Goal: Find specific page/section: Find specific page/section

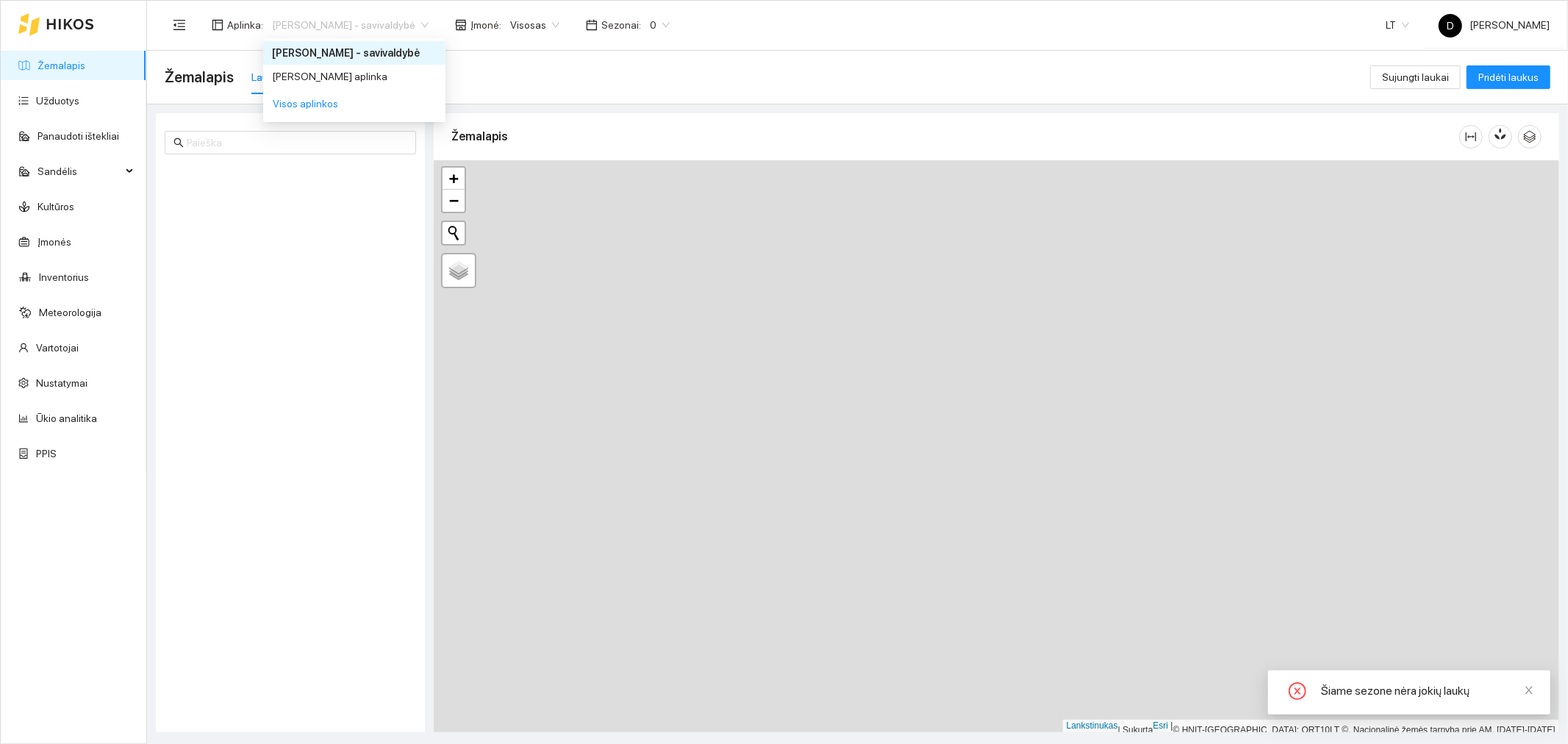
click at [428, 22] on span "Donatas Klimkevičius - savivaldybė" at bounding box center [350, 25] width 157 height 22
click at [407, 77] on div "[PERSON_NAME] aplinka" at bounding box center [354, 76] width 164 height 16
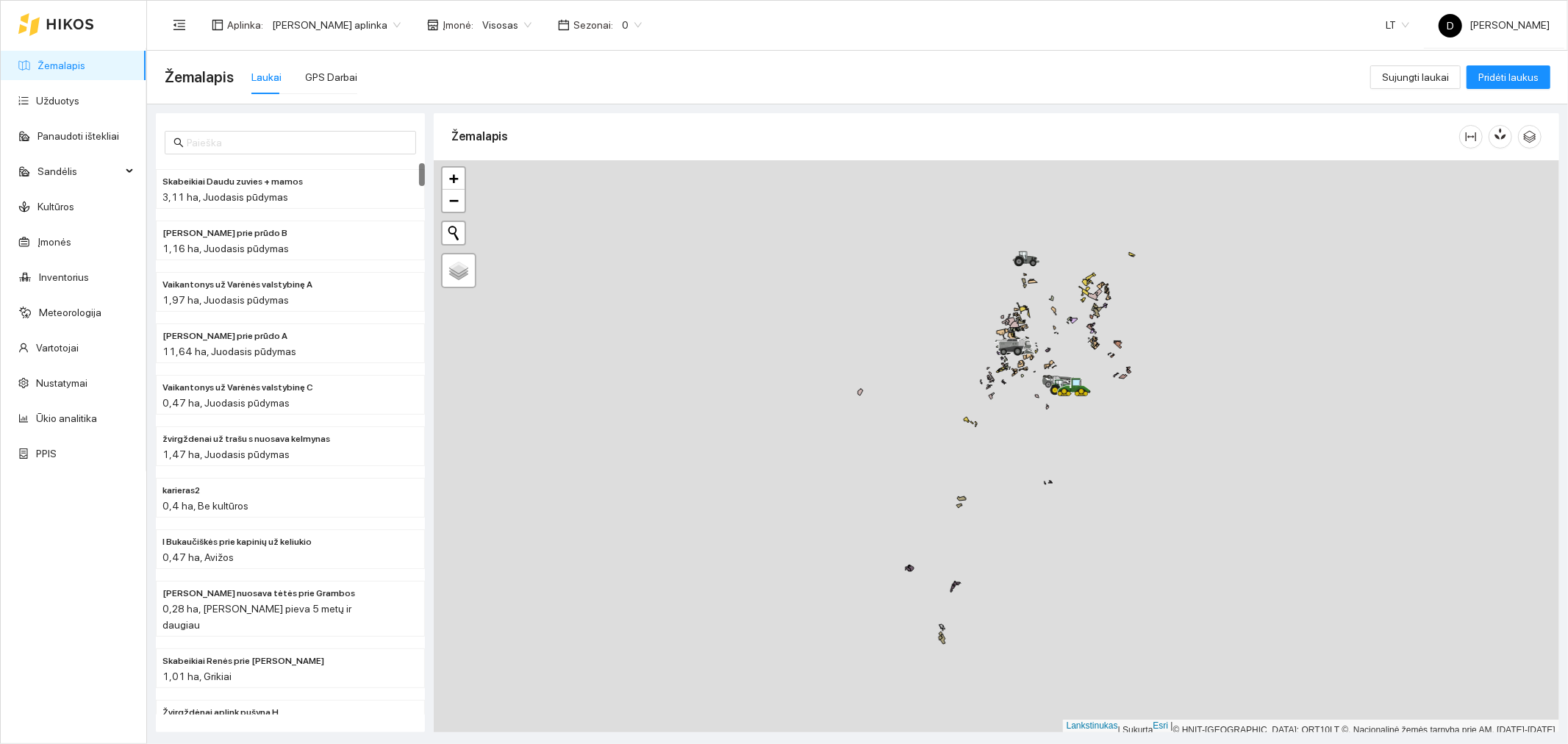
click at [642, 20] on span "0" at bounding box center [631, 25] width 20 height 22
click at [649, 166] on font "2025 m." at bounding box center [648, 170] width 38 height 12
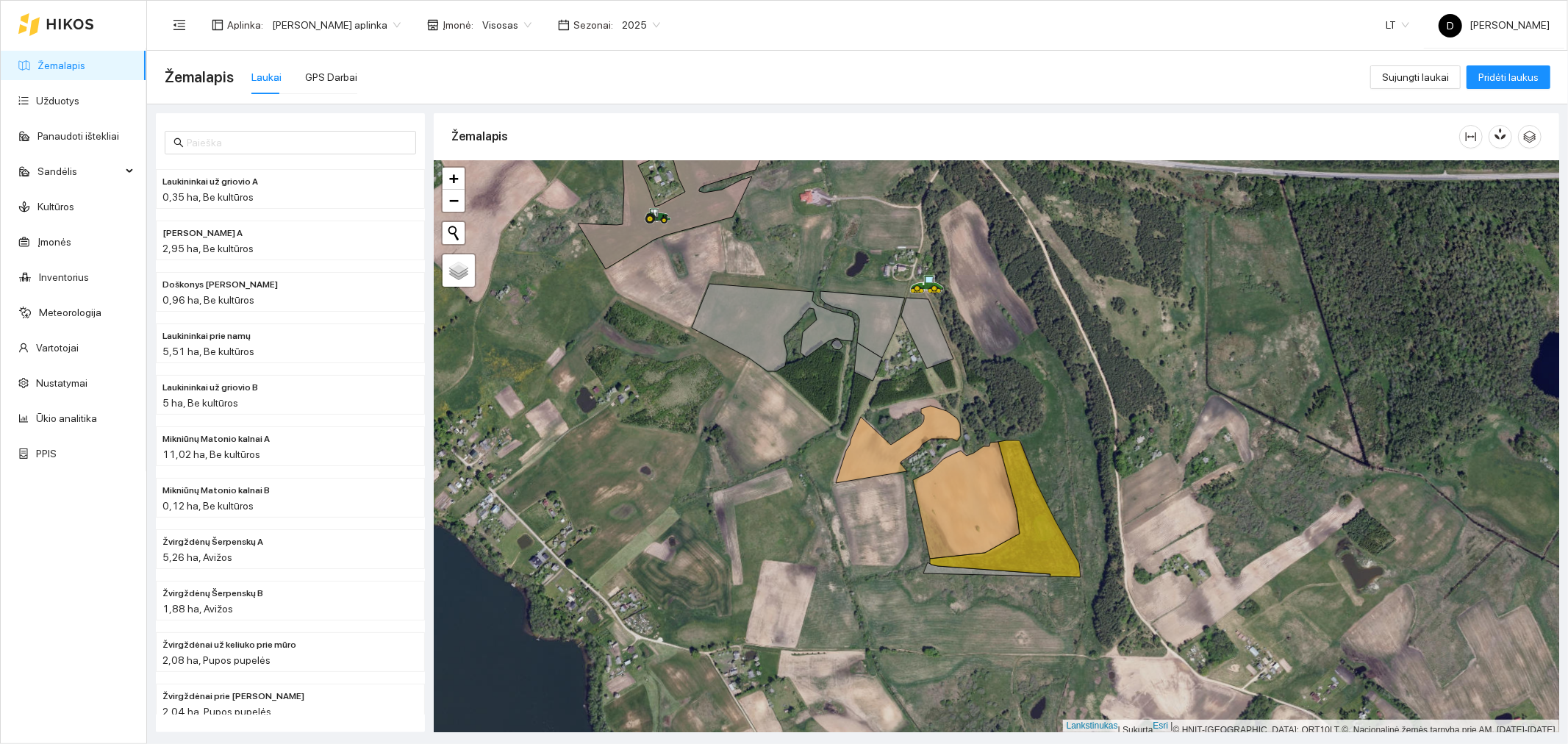
scroll to position [3, 0]
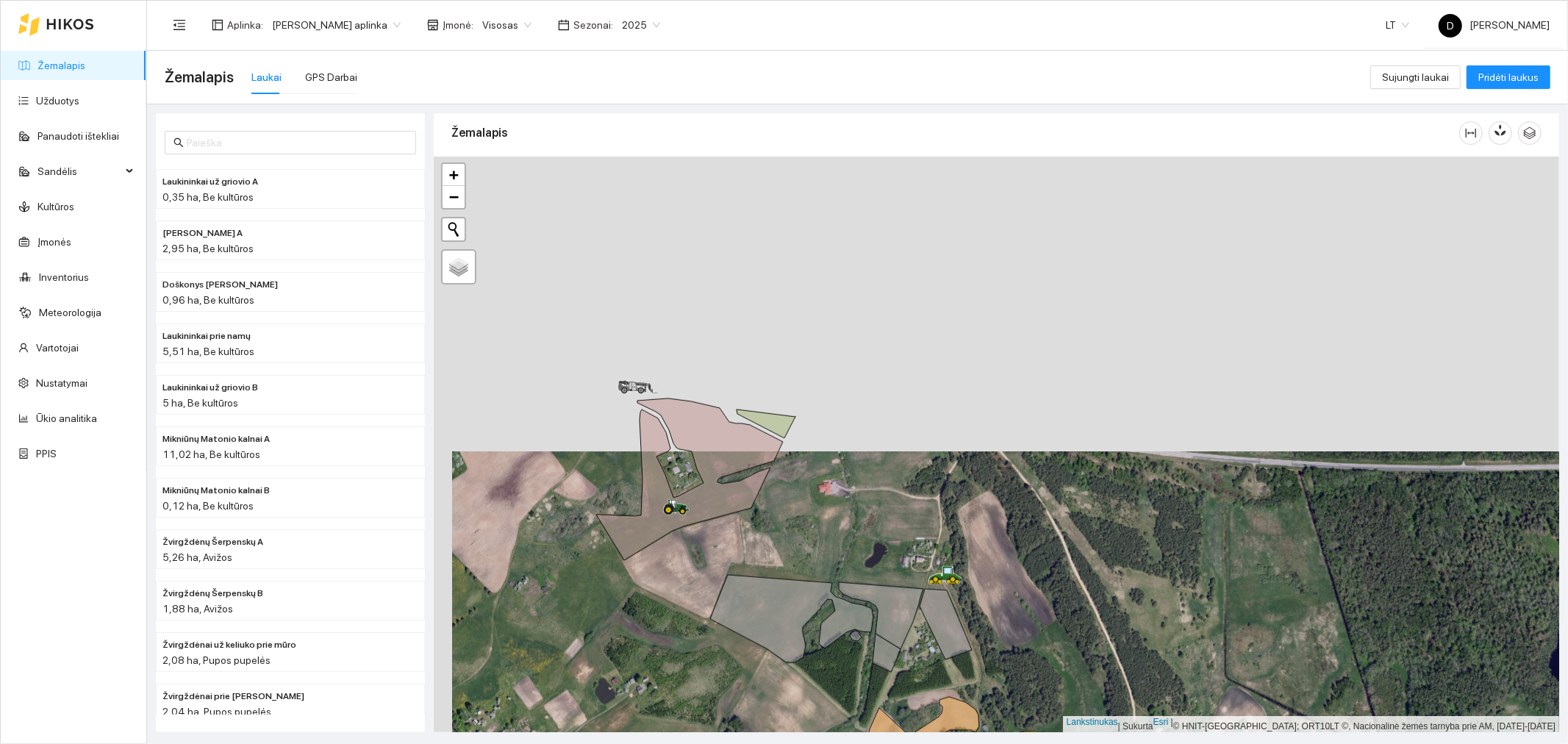
drag, startPoint x: 766, startPoint y: 224, endPoint x: 790, endPoint y: 530, distance: 306.9
click at [790, 530] on div at bounding box center [996, 445] width 1125 height 576
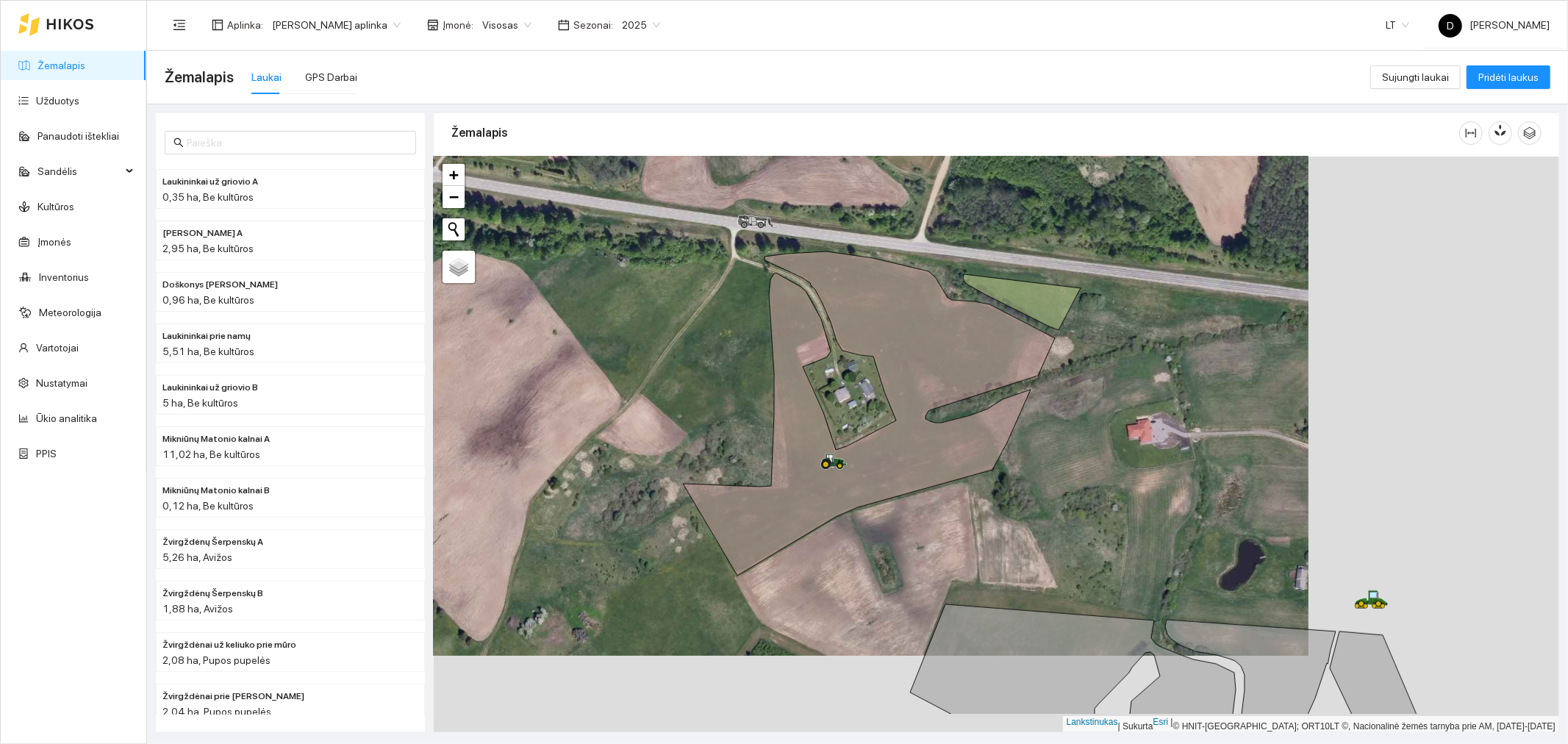
drag, startPoint x: 1346, startPoint y: 548, endPoint x: 998, endPoint y: 413, distance: 373.3
click at [998, 414] on div at bounding box center [996, 445] width 1125 height 576
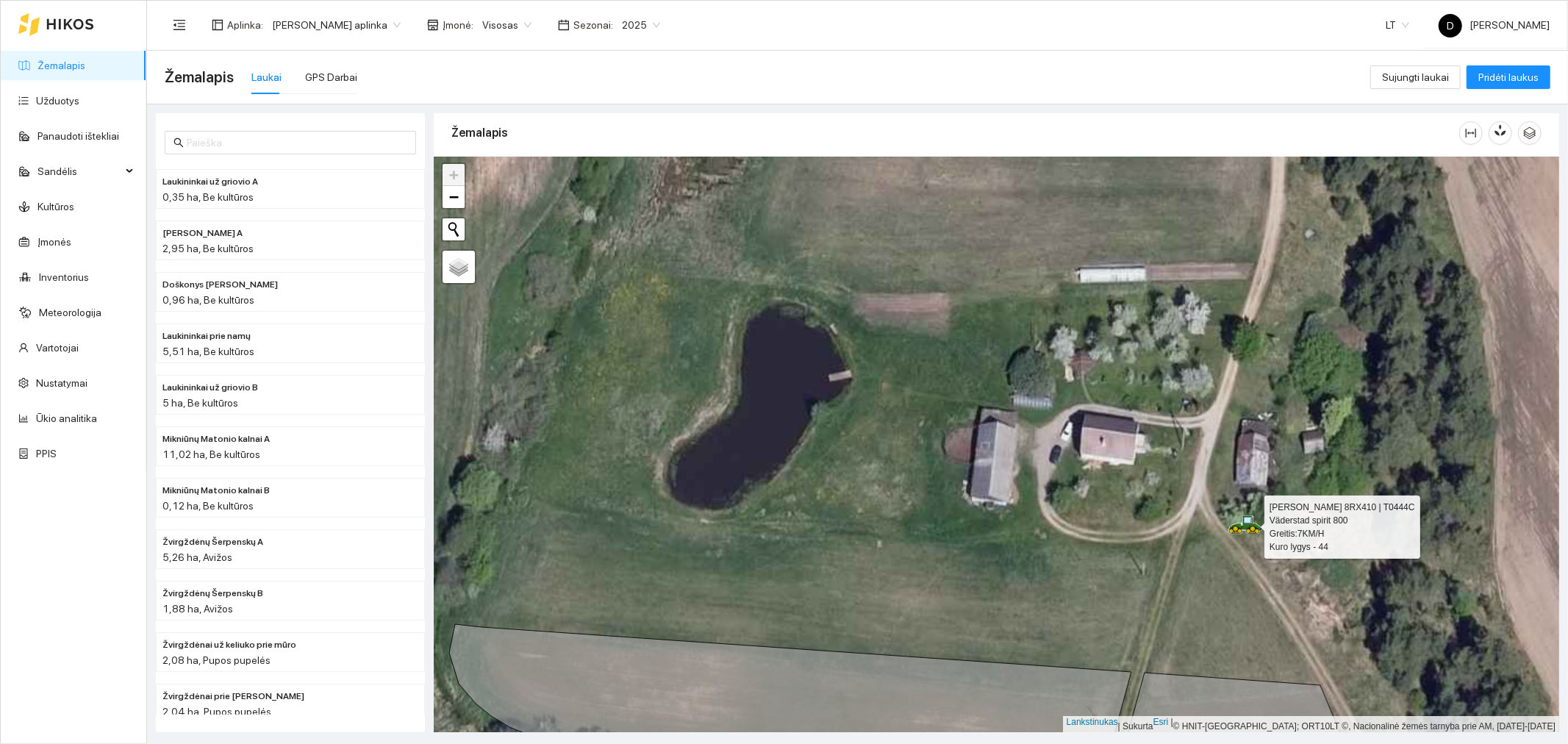
click at [1245, 522] on icon at bounding box center [1247, 520] width 8 height 6
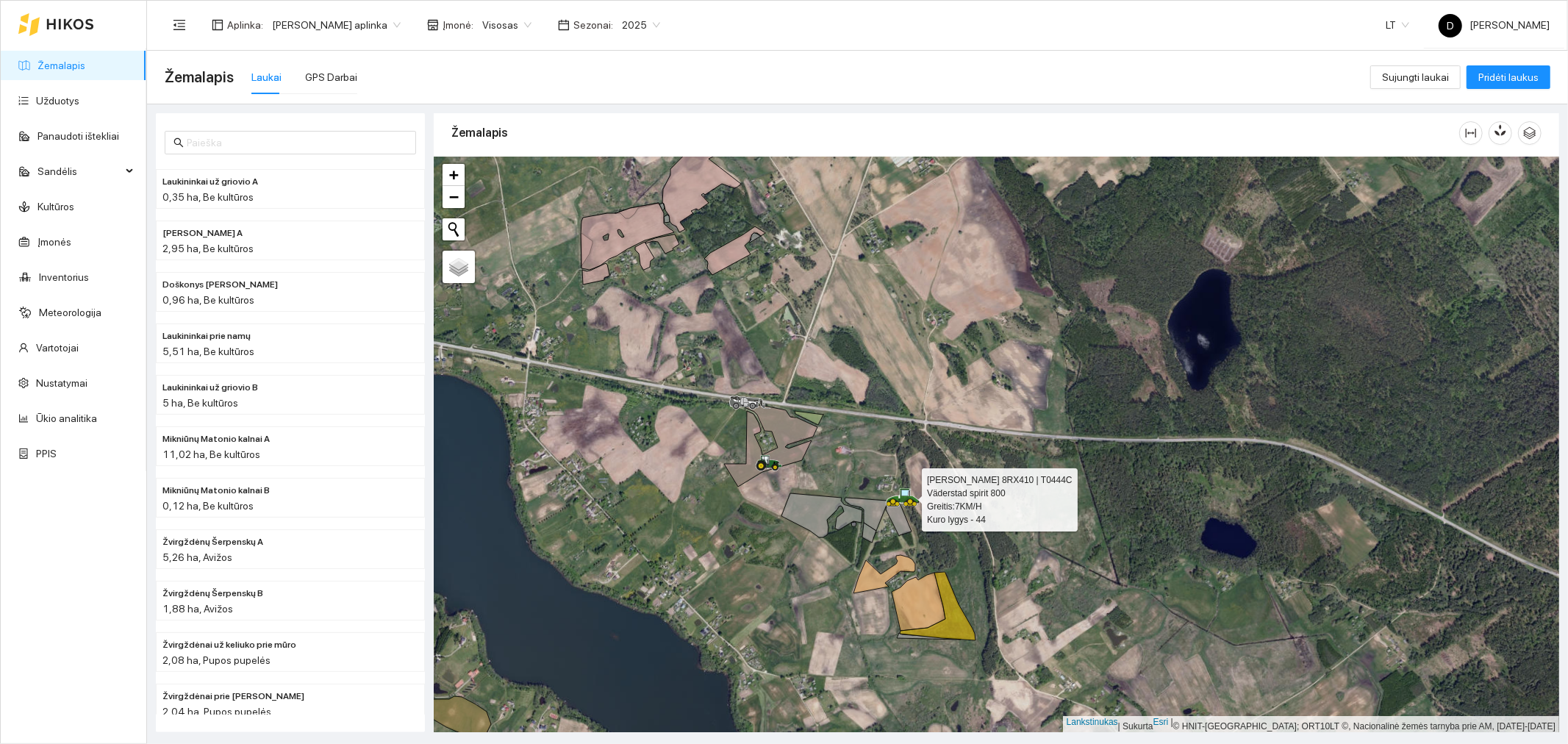
click at [907, 497] on icon at bounding box center [906, 498] width 4 height 3
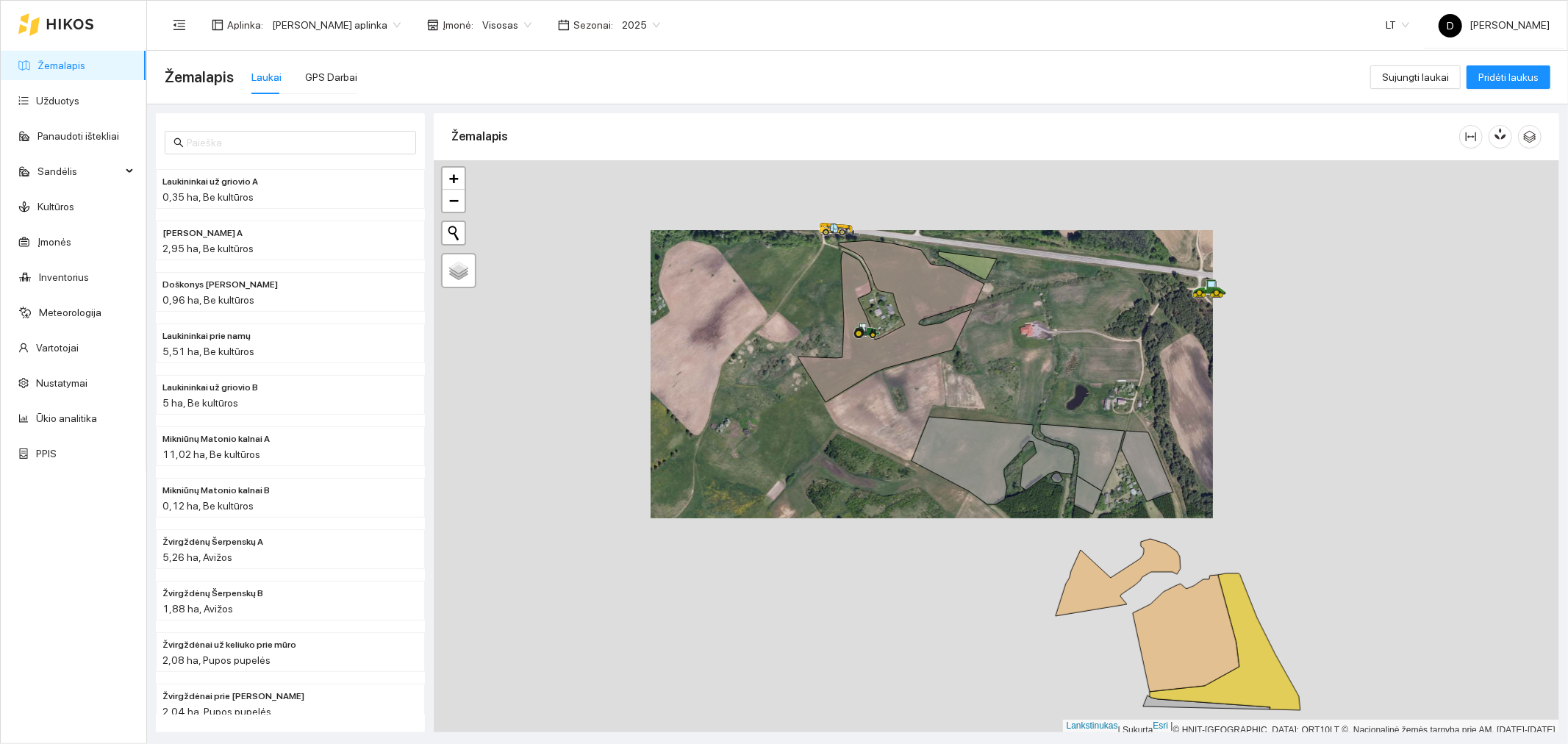
scroll to position [3, 0]
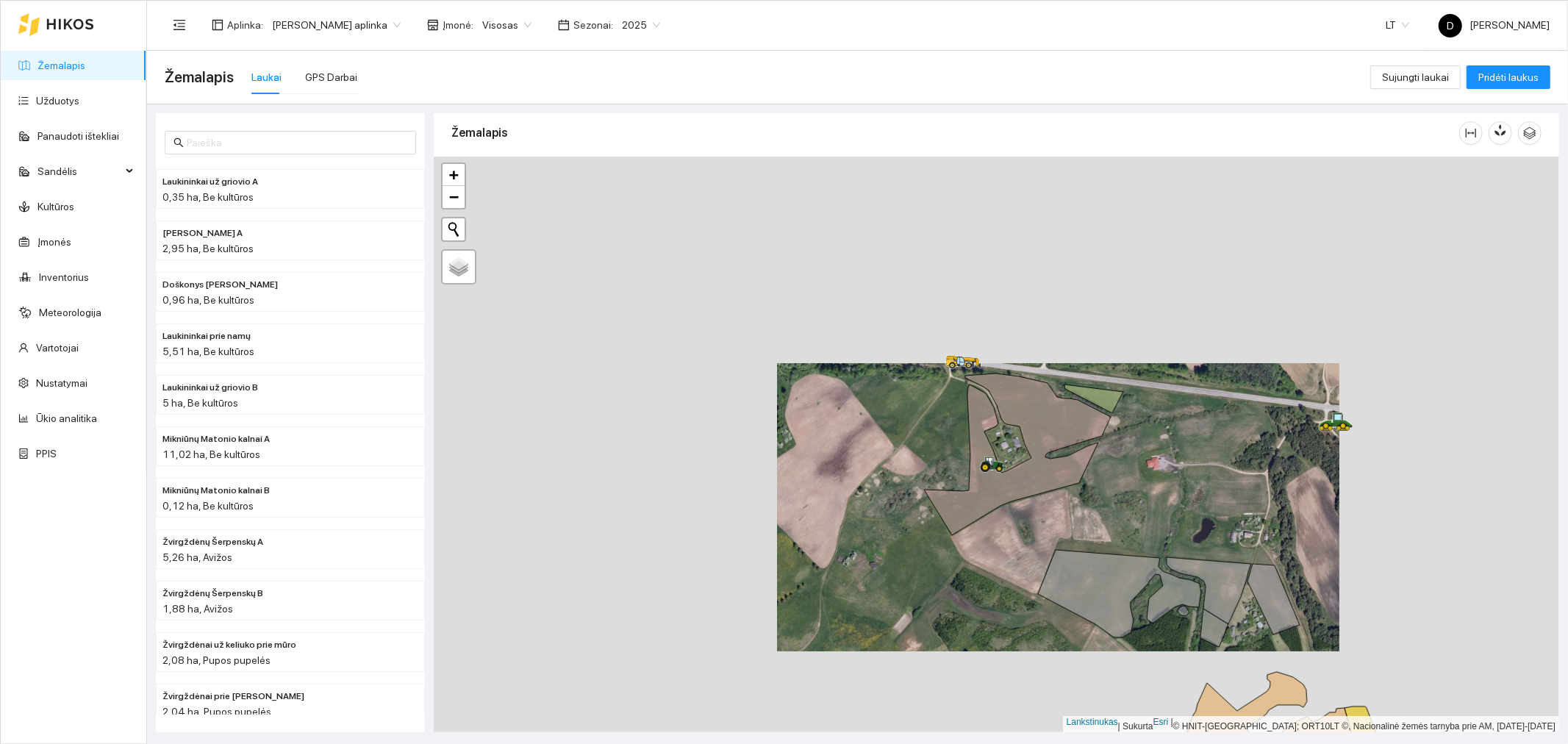
drag, startPoint x: 815, startPoint y: 263, endPoint x: 954, endPoint y: 406, distance: 199.4
click at [953, 413] on div at bounding box center [996, 445] width 1125 height 576
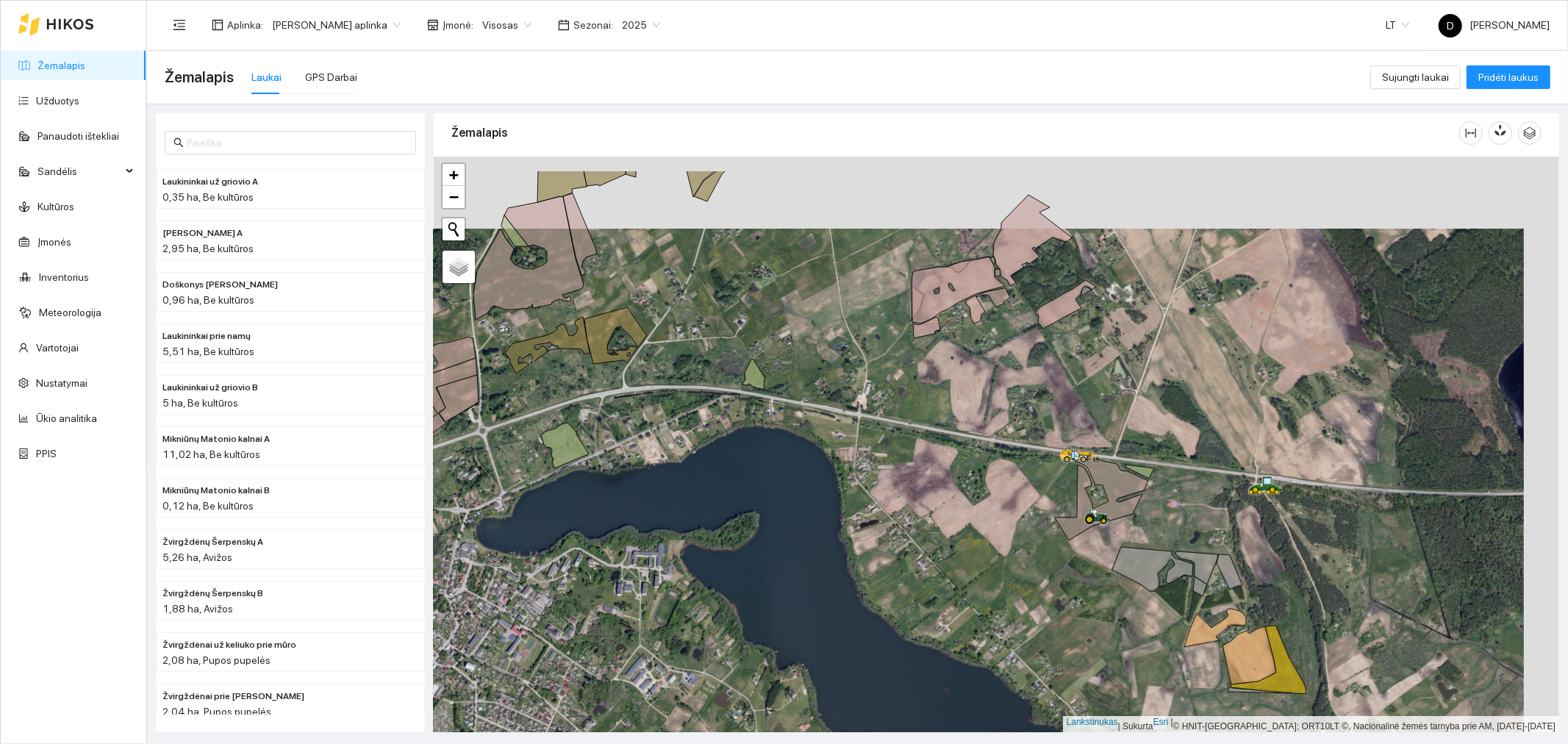
drag, startPoint x: 1297, startPoint y: 316, endPoint x: 1244, endPoint y: 451, distance: 145.0
click at [1244, 451] on div at bounding box center [996, 445] width 1125 height 576
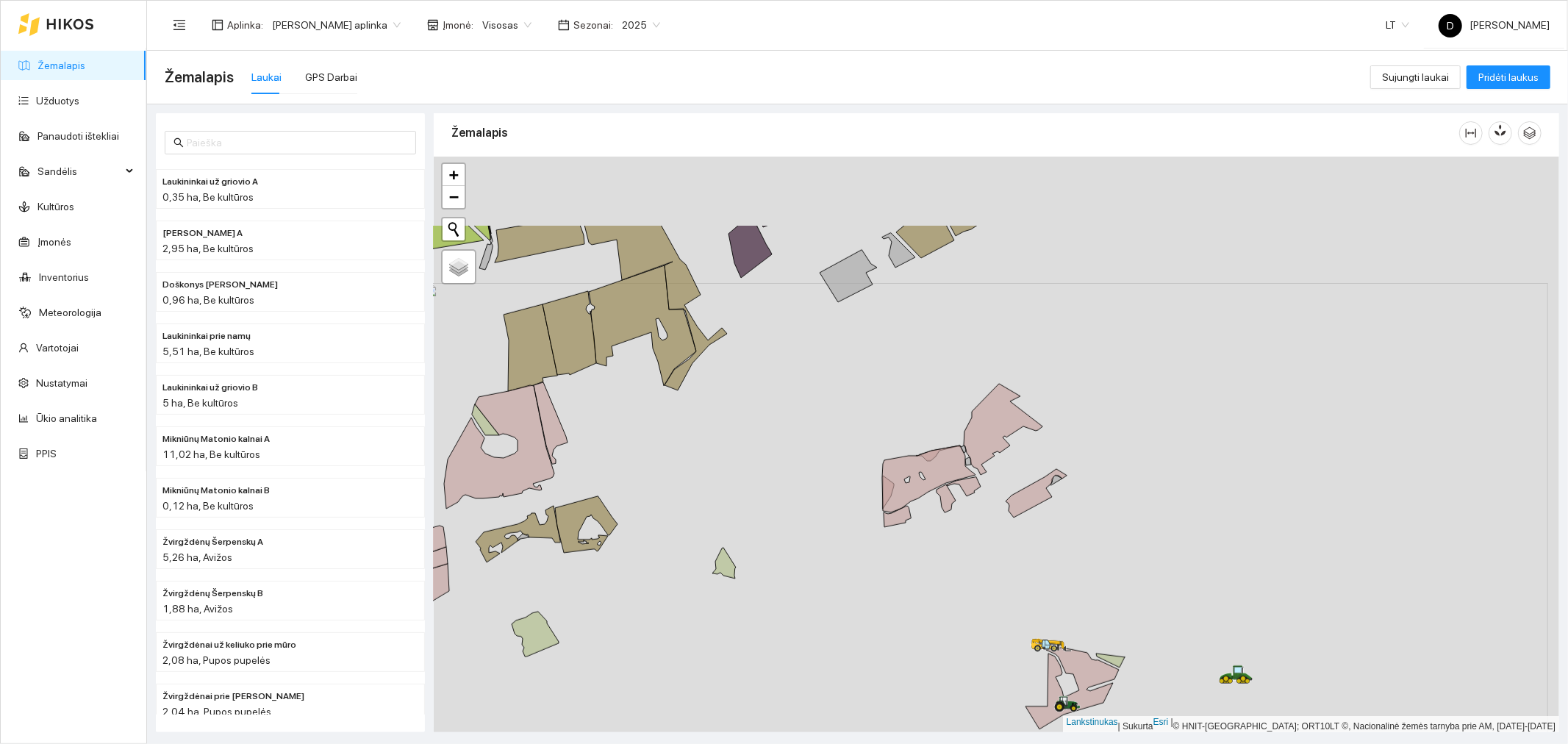
drag, startPoint x: 1210, startPoint y: 458, endPoint x: 1208, endPoint y: 490, distance: 32.1
click at [1208, 490] on div at bounding box center [996, 445] width 1125 height 576
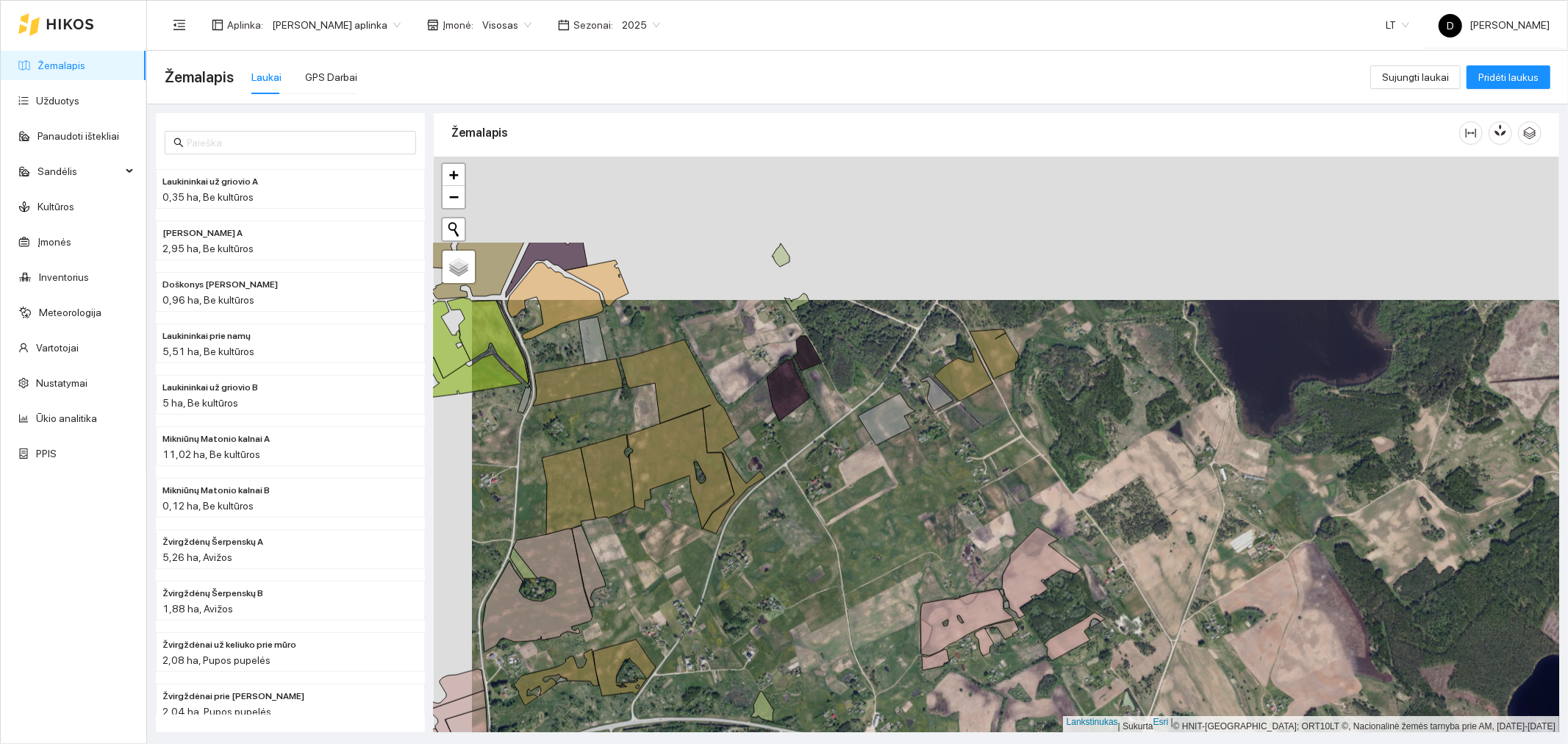
drag, startPoint x: 1082, startPoint y: 408, endPoint x: 1120, endPoint y: 544, distance: 141.2
click at [1120, 544] on div at bounding box center [996, 445] width 1125 height 576
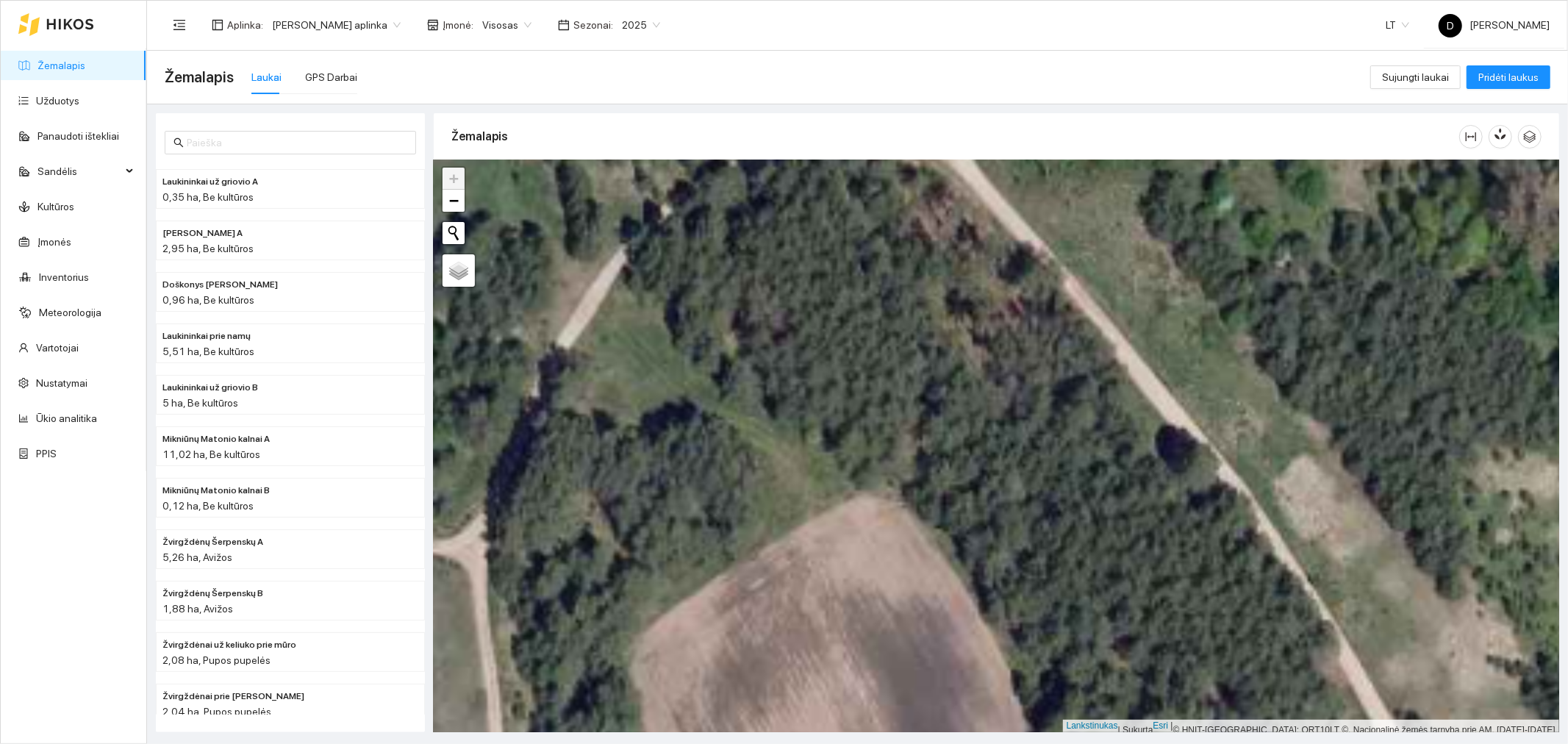
scroll to position [3, 0]
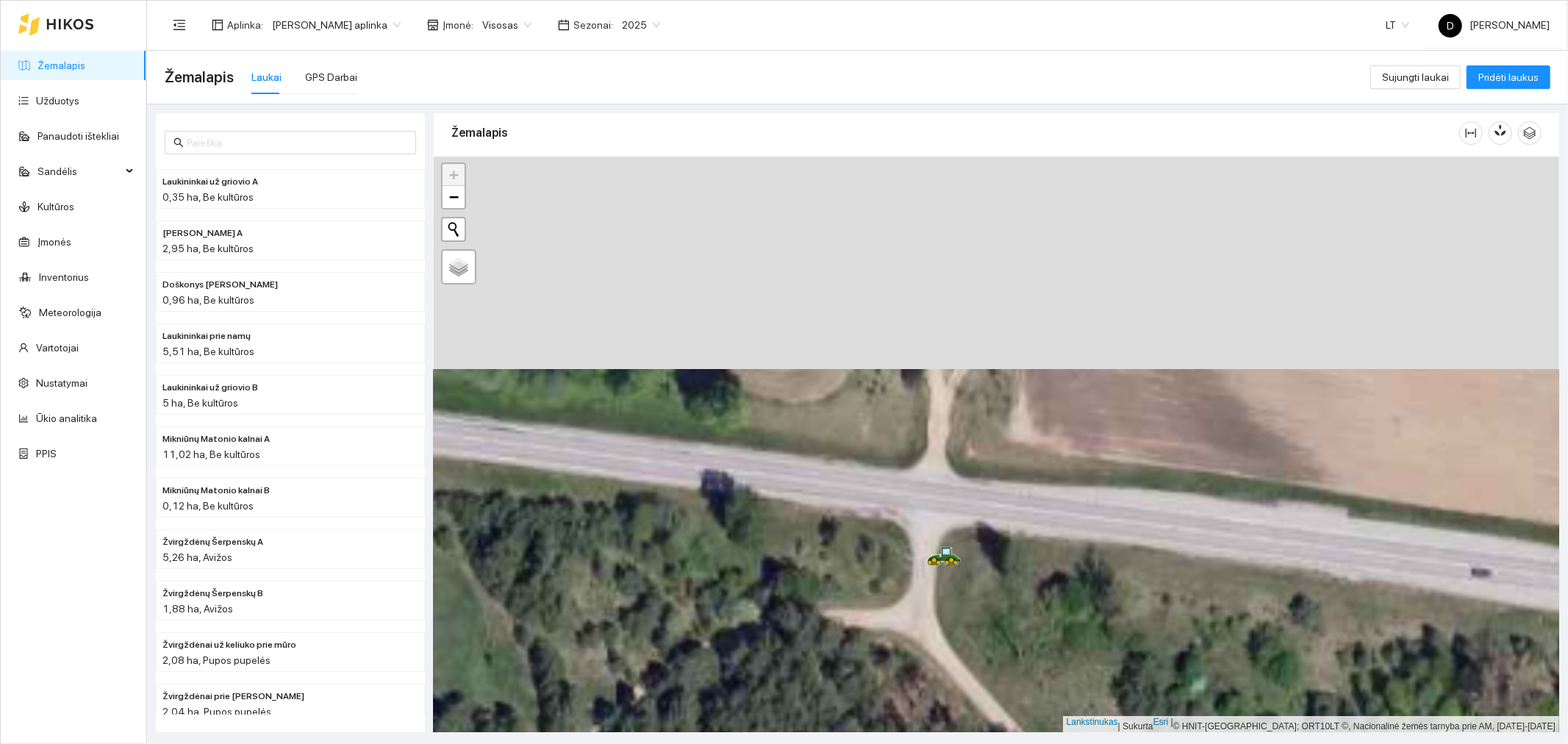
drag, startPoint x: 1023, startPoint y: 243, endPoint x: 1002, endPoint y: 782, distance: 539.4
click at [1002, 743] on html "Žemalapis Užduotys Panaudoti ištekliai Sandėlis Kultūros Įmonės Inventorius Met…" at bounding box center [784, 372] width 1568 height 744
